Goal: Information Seeking & Learning: Learn about a topic

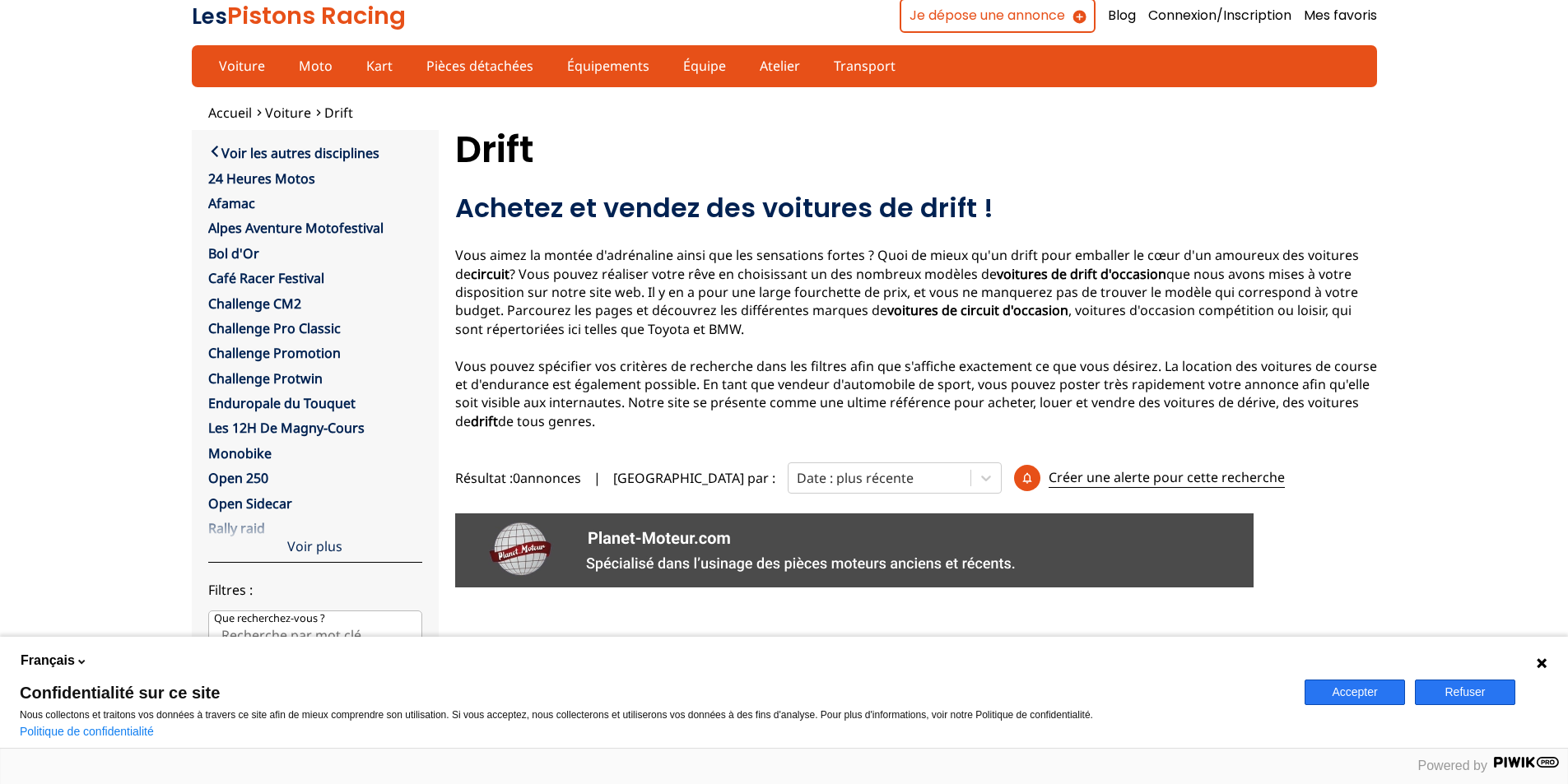
scroll to position [2, 0]
click at [1342, 683] on button "Accepter" at bounding box center [1354, 692] width 100 height 26
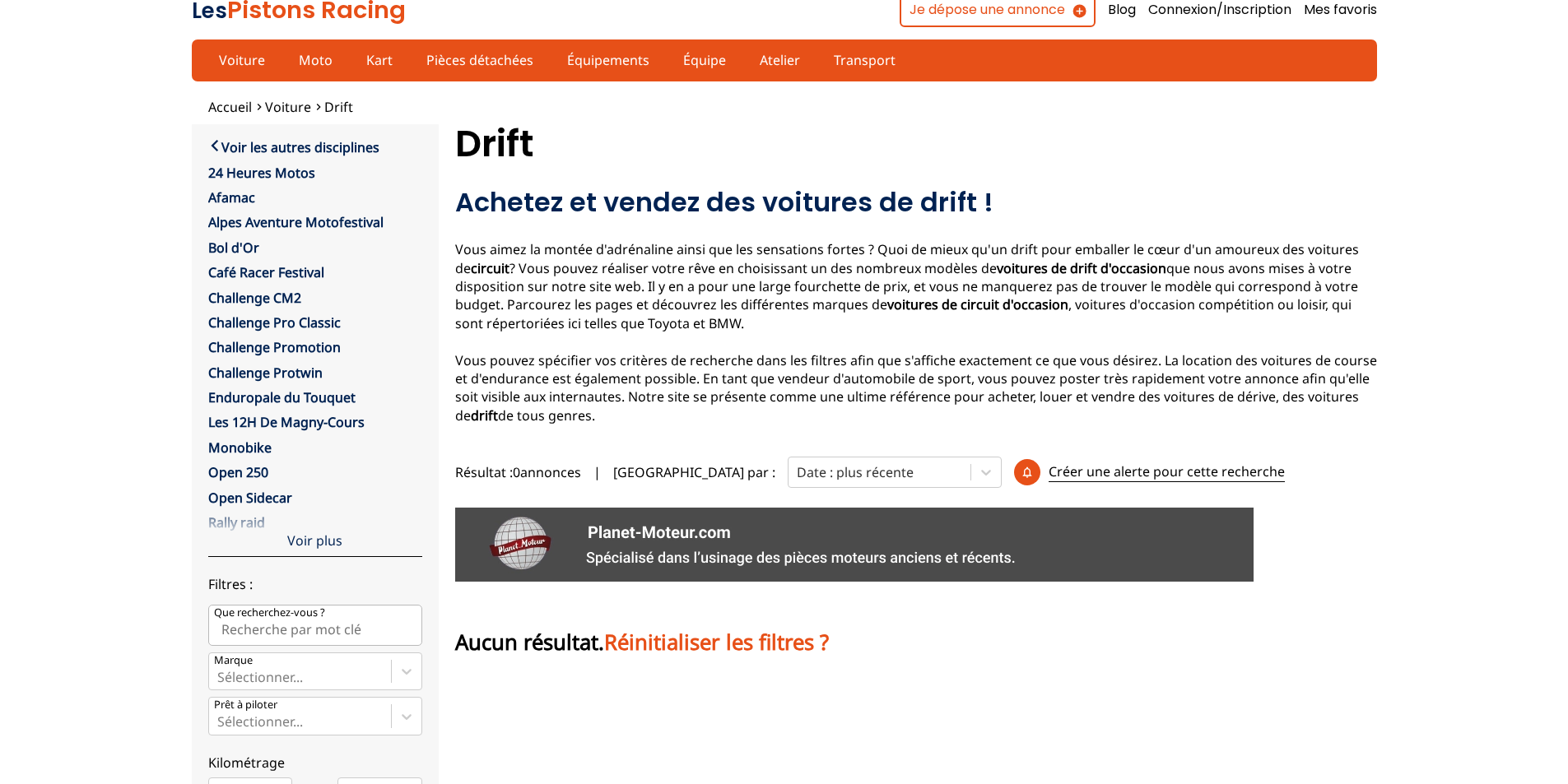
scroll to position [7, 0]
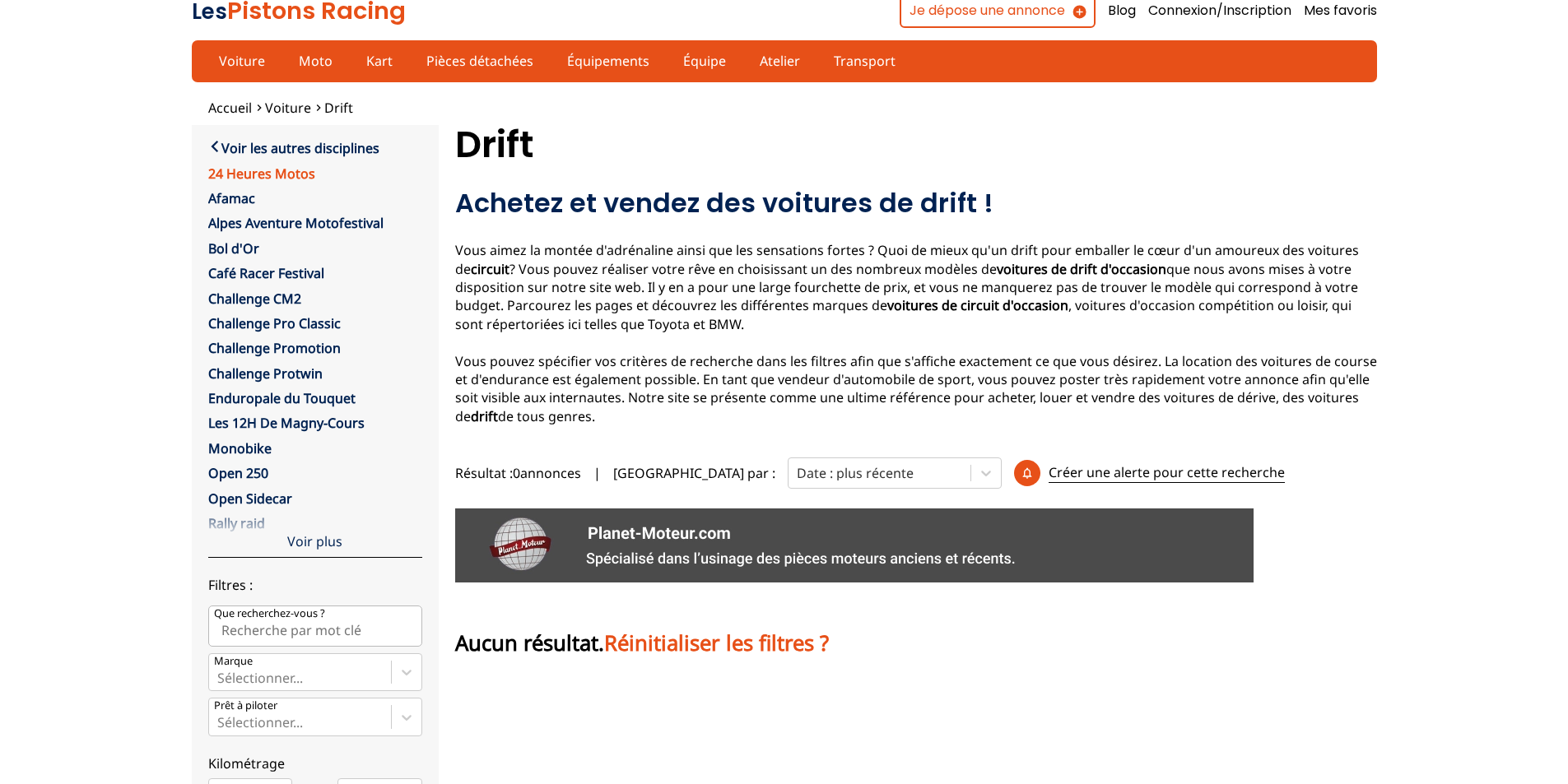
click at [244, 168] on link "24 Heures Motos" at bounding box center [261, 174] width 107 height 18
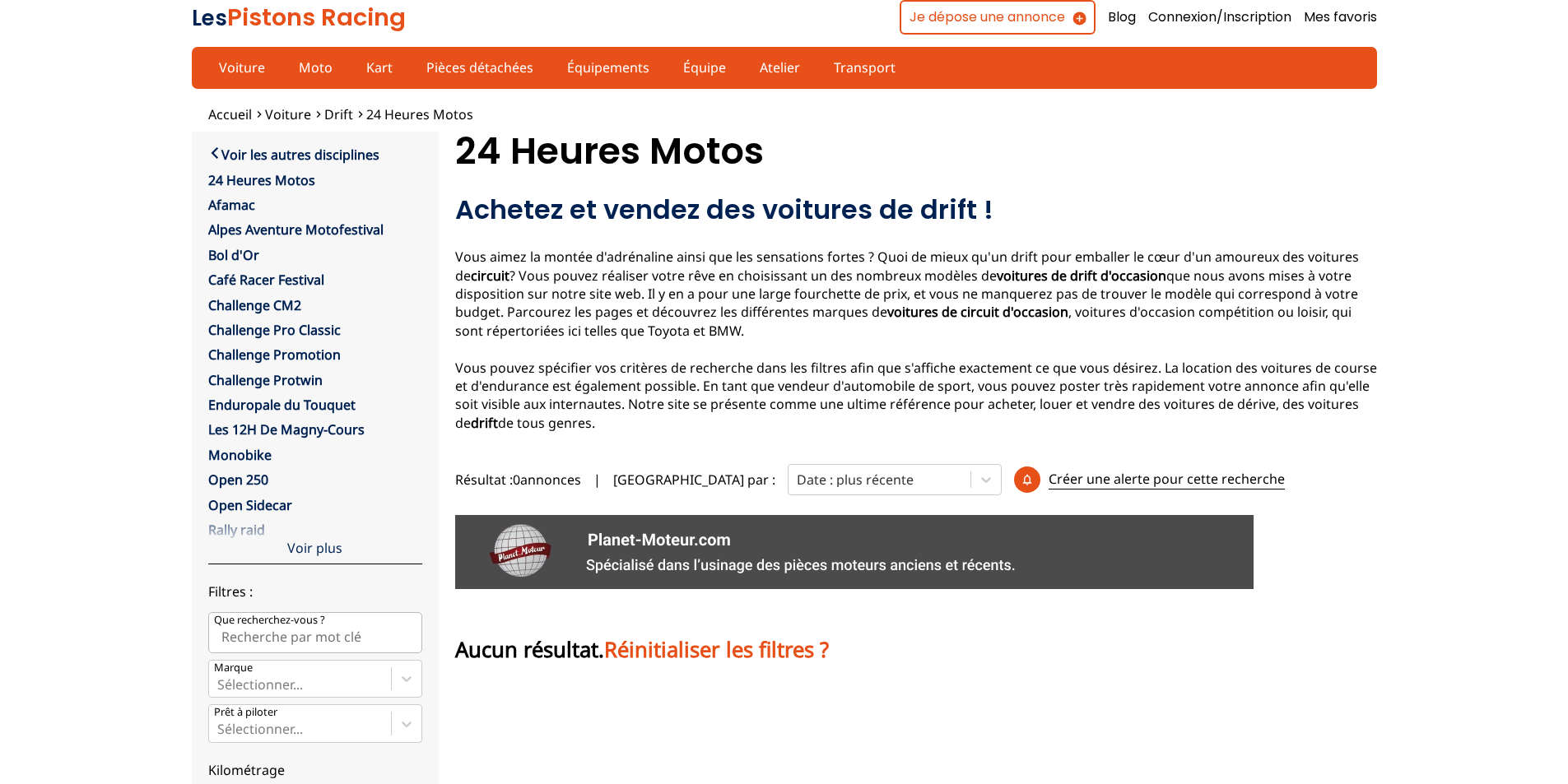
click at [919, 215] on h2 "Achetez et vendez des voitures de drift !" at bounding box center [916, 210] width 922 height 33
click at [234, 65] on link "Voiture" at bounding box center [241, 67] width 68 height 28
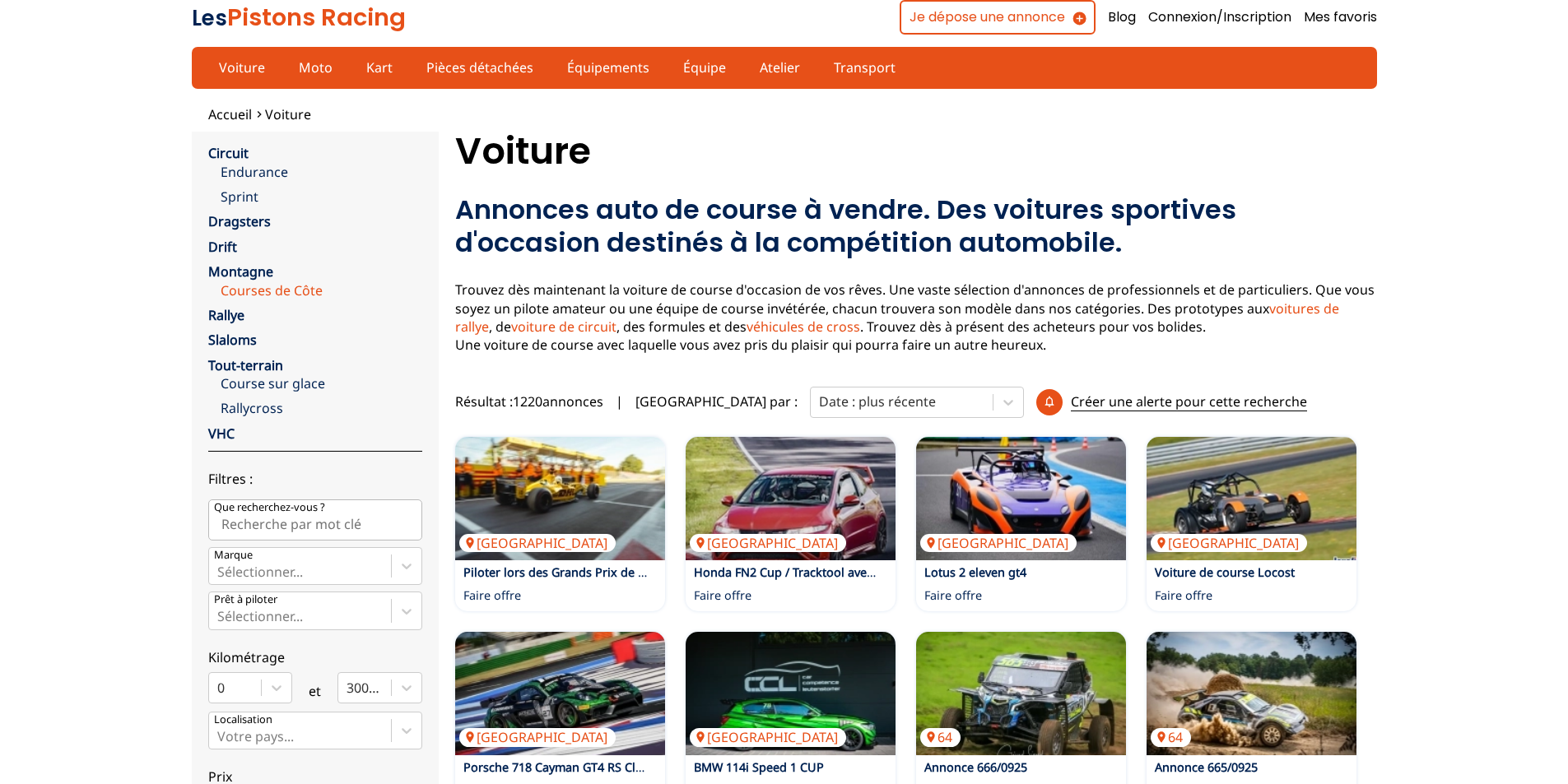
click at [282, 293] on link "Courses de Côte" at bounding box center [321, 290] width 201 height 18
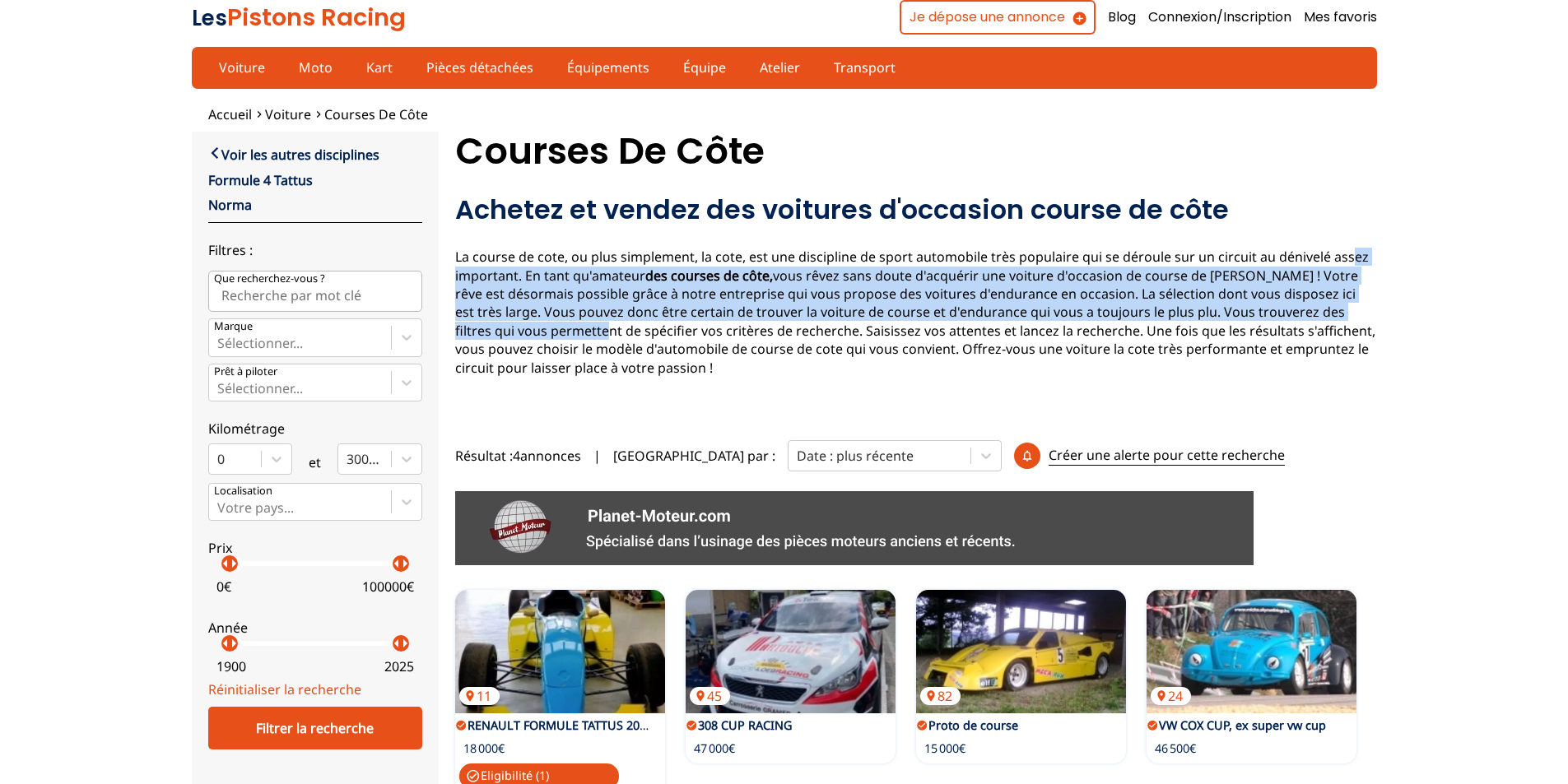
drag, startPoint x: 1251, startPoint y: 315, endPoint x: 1299, endPoint y: 230, distance: 97.6
click at [1299, 230] on div "Achetez et vendez des voitures d'occasion course de côte La course de cote, ou …" at bounding box center [916, 301] width 922 height 216
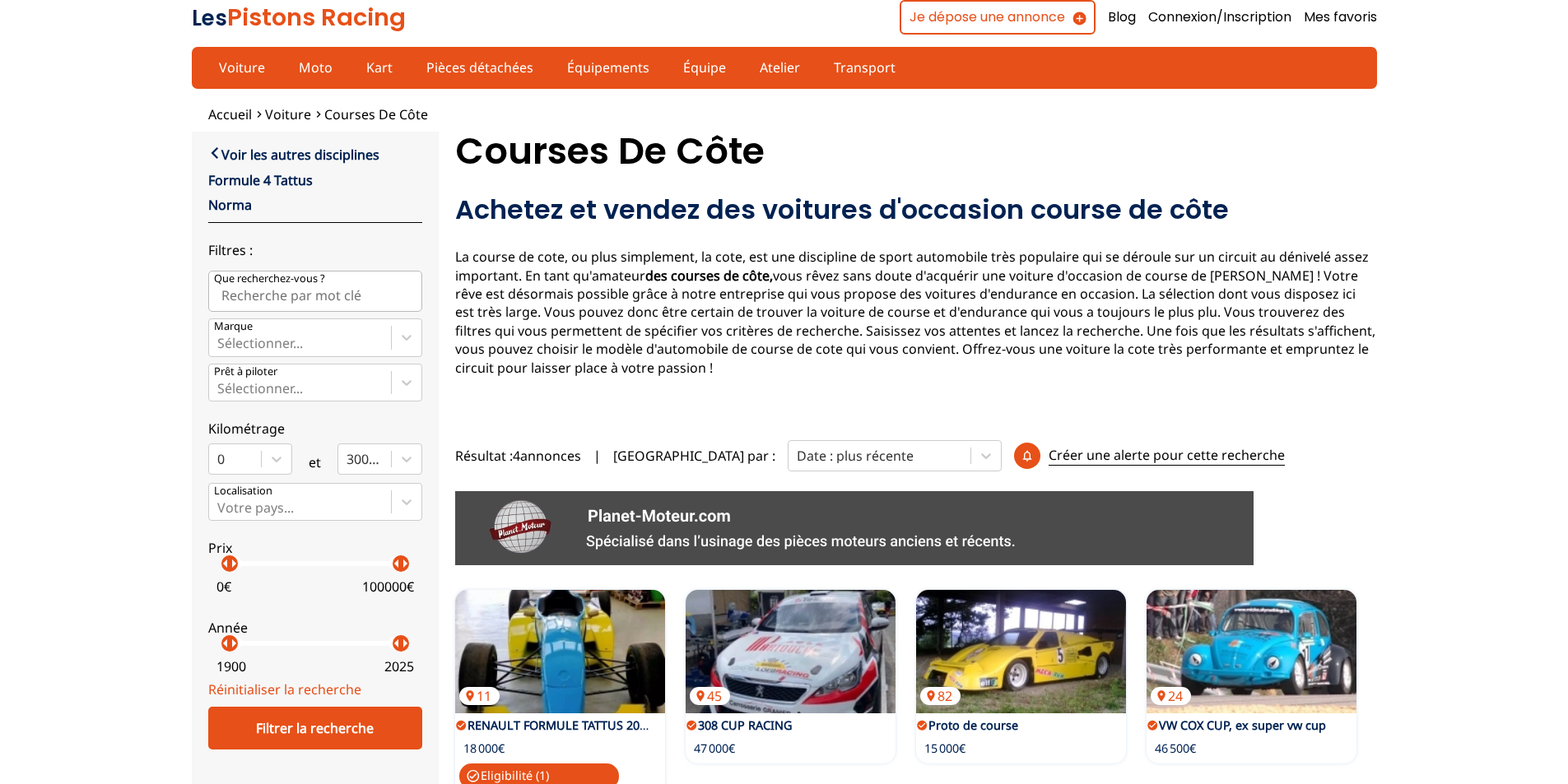
click at [1426, 182] on div "Accueil Voiture Courses de Côte close Voir les autres disciplines Formule 4 Tat…" at bounding box center [784, 460] width 1568 height 711
